Goal: Task Accomplishment & Management: Manage account settings

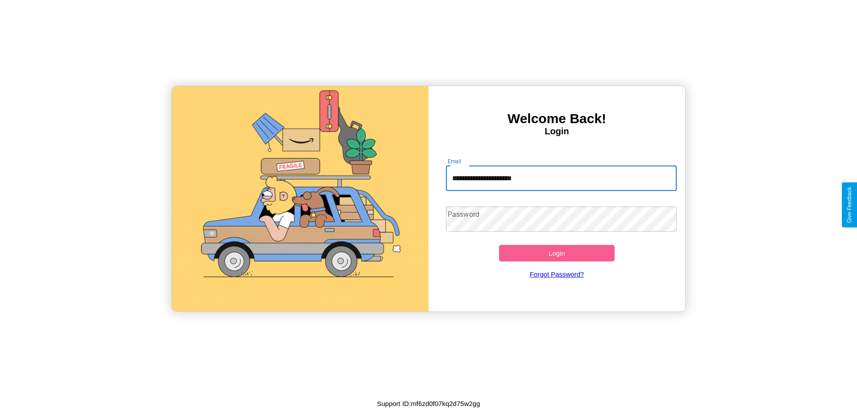
type input "**********"
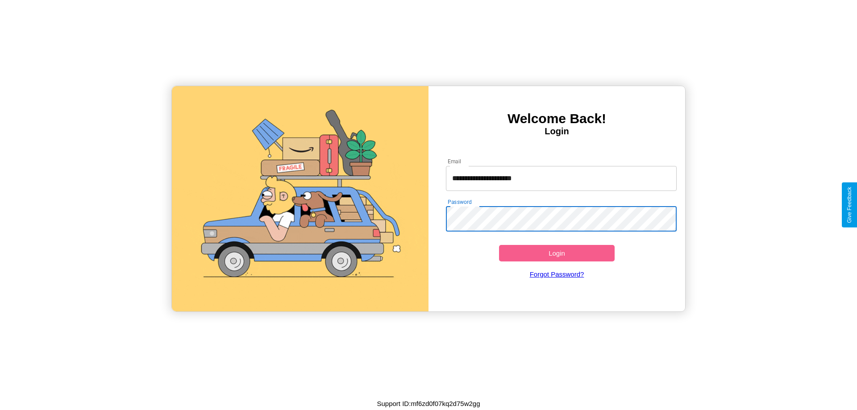
click at [557, 253] on button "Login" at bounding box center [557, 253] width 116 height 17
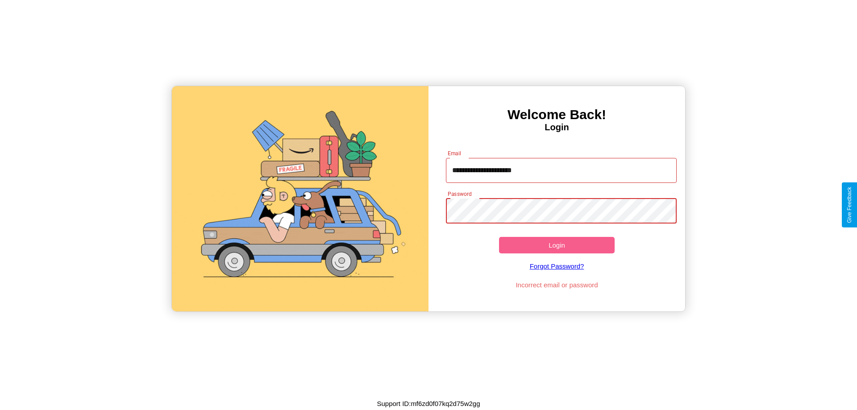
click at [557, 245] on button "Login" at bounding box center [557, 245] width 116 height 17
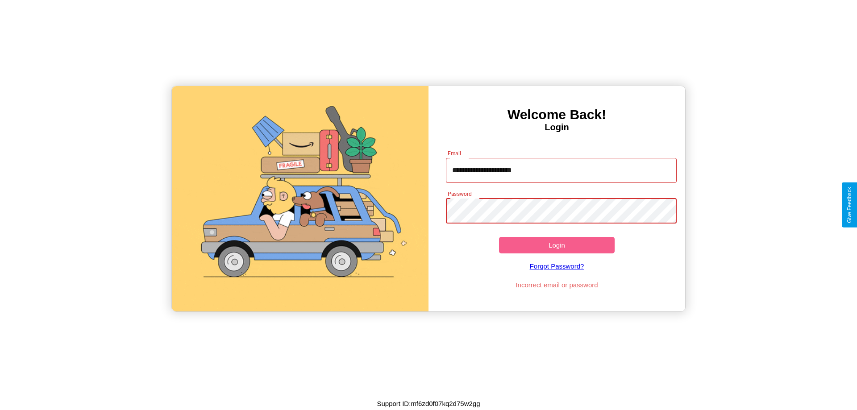
click at [557, 245] on button "Login" at bounding box center [557, 245] width 116 height 17
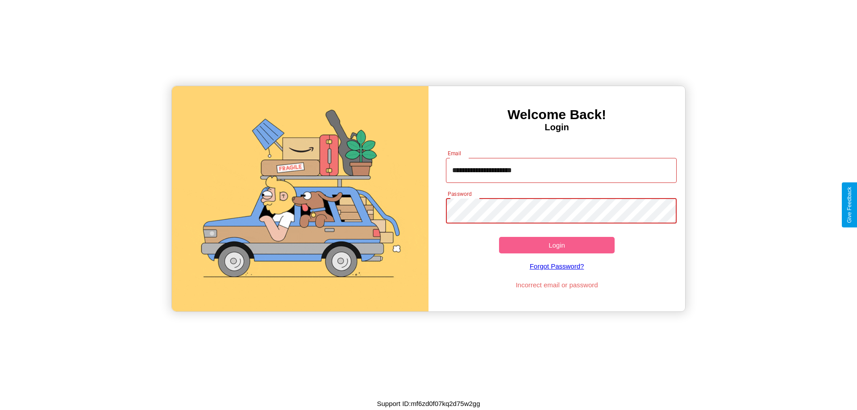
click at [557, 245] on button "Login" at bounding box center [557, 245] width 116 height 17
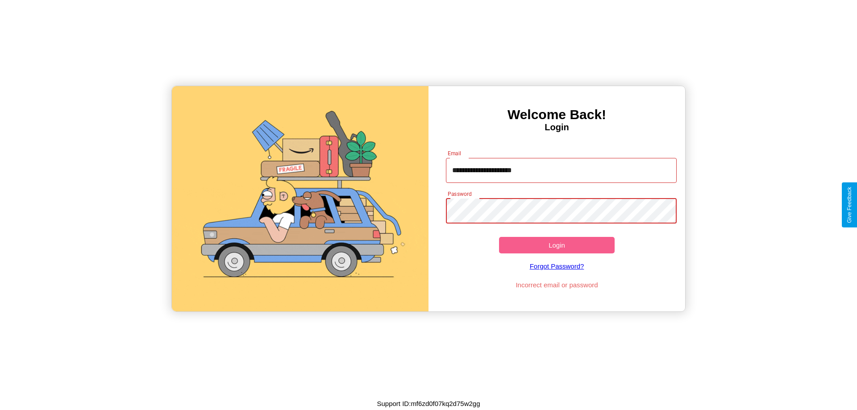
click at [557, 245] on button "Login" at bounding box center [557, 245] width 116 height 17
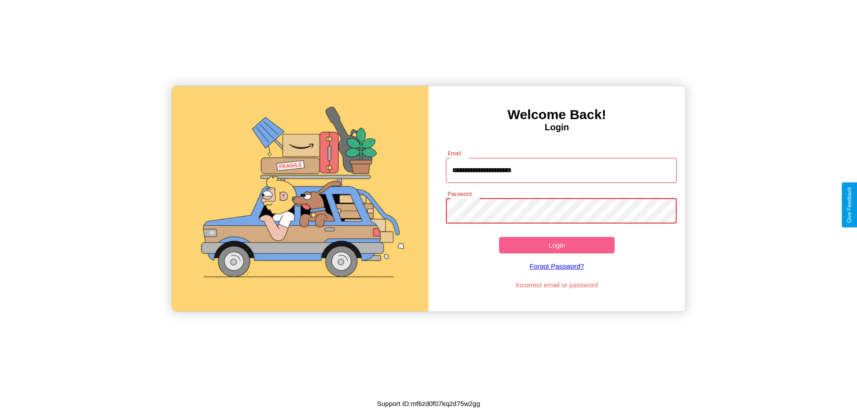
click at [557, 245] on button "Login" at bounding box center [557, 245] width 116 height 17
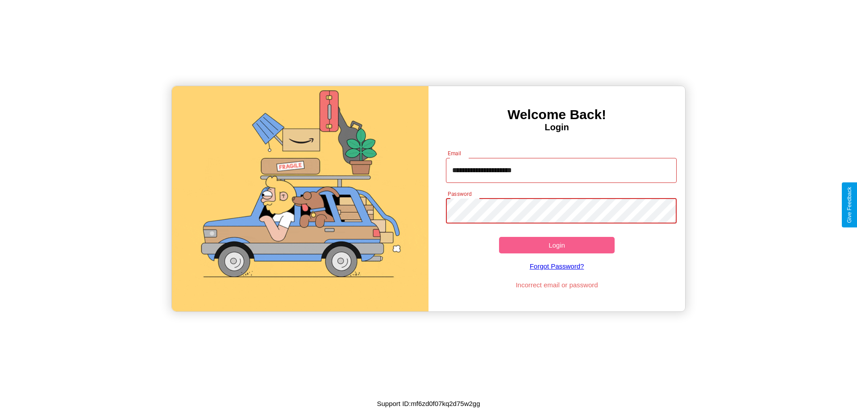
click at [557, 245] on button "Login" at bounding box center [557, 245] width 116 height 17
